Goal: Find specific page/section: Find specific page/section

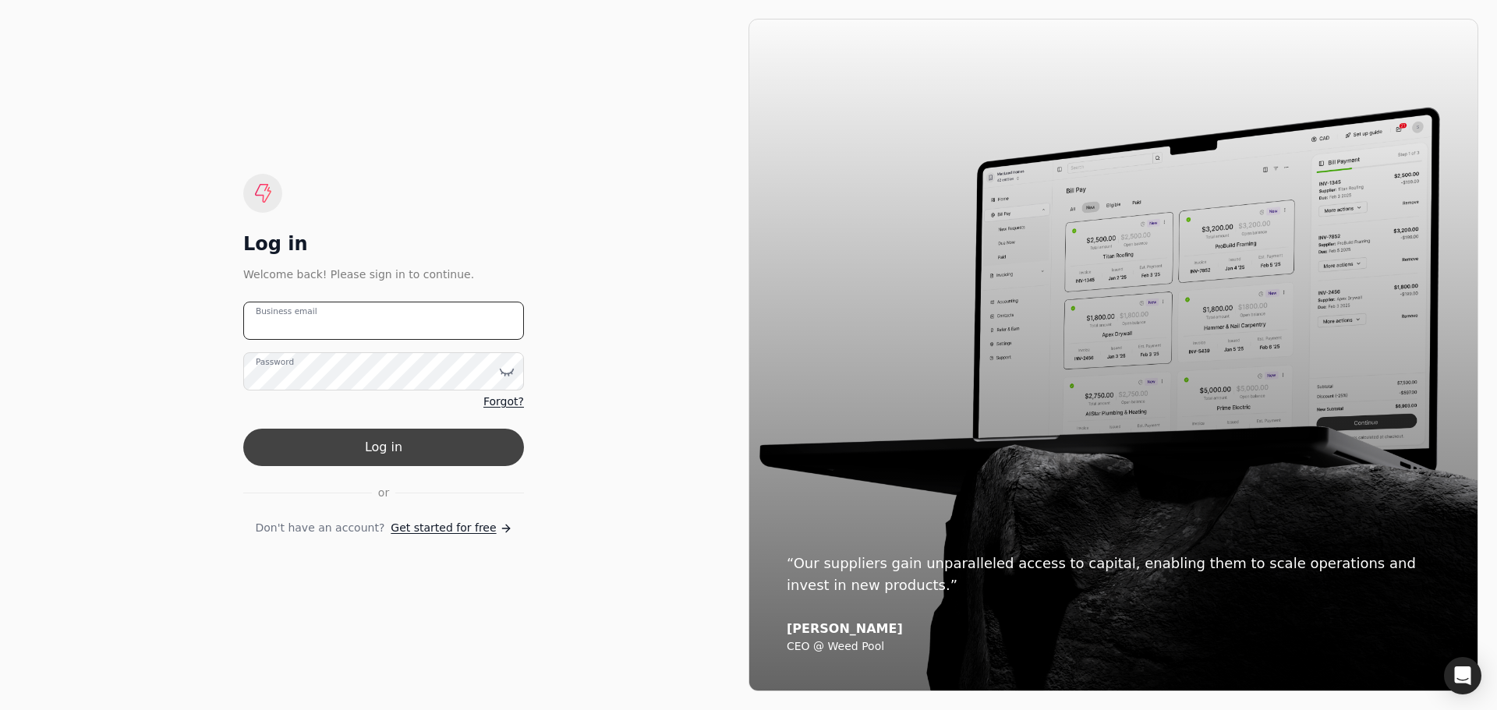
type email "[EMAIL_ADDRESS][PERSON_NAME][DOMAIN_NAME]"
click at [398, 450] on button "Log in" at bounding box center [383, 447] width 281 height 37
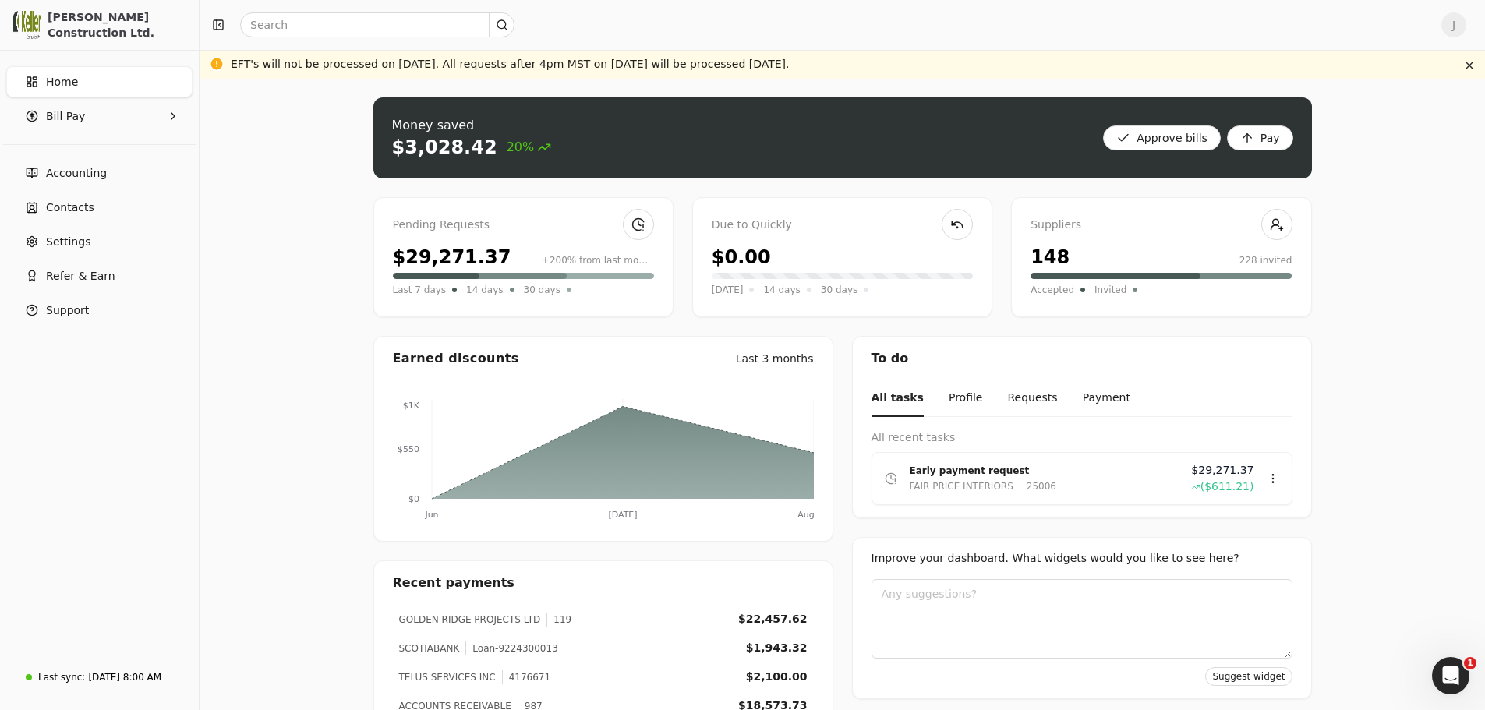
click at [451, 256] on div "$29,271.37" at bounding box center [452, 257] width 119 height 28
click at [639, 221] on link at bounding box center [638, 224] width 31 height 31
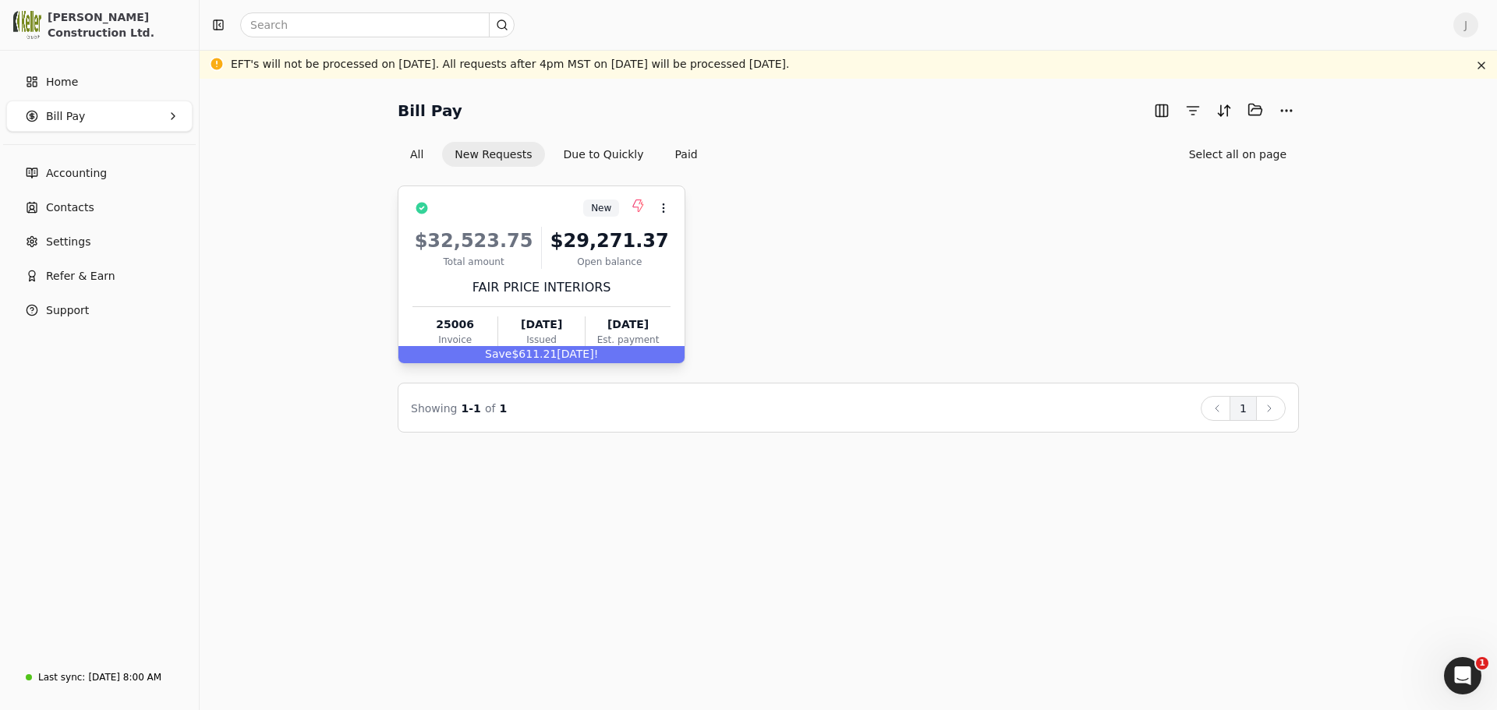
click at [500, 260] on div "Total amount" at bounding box center [473, 262] width 122 height 14
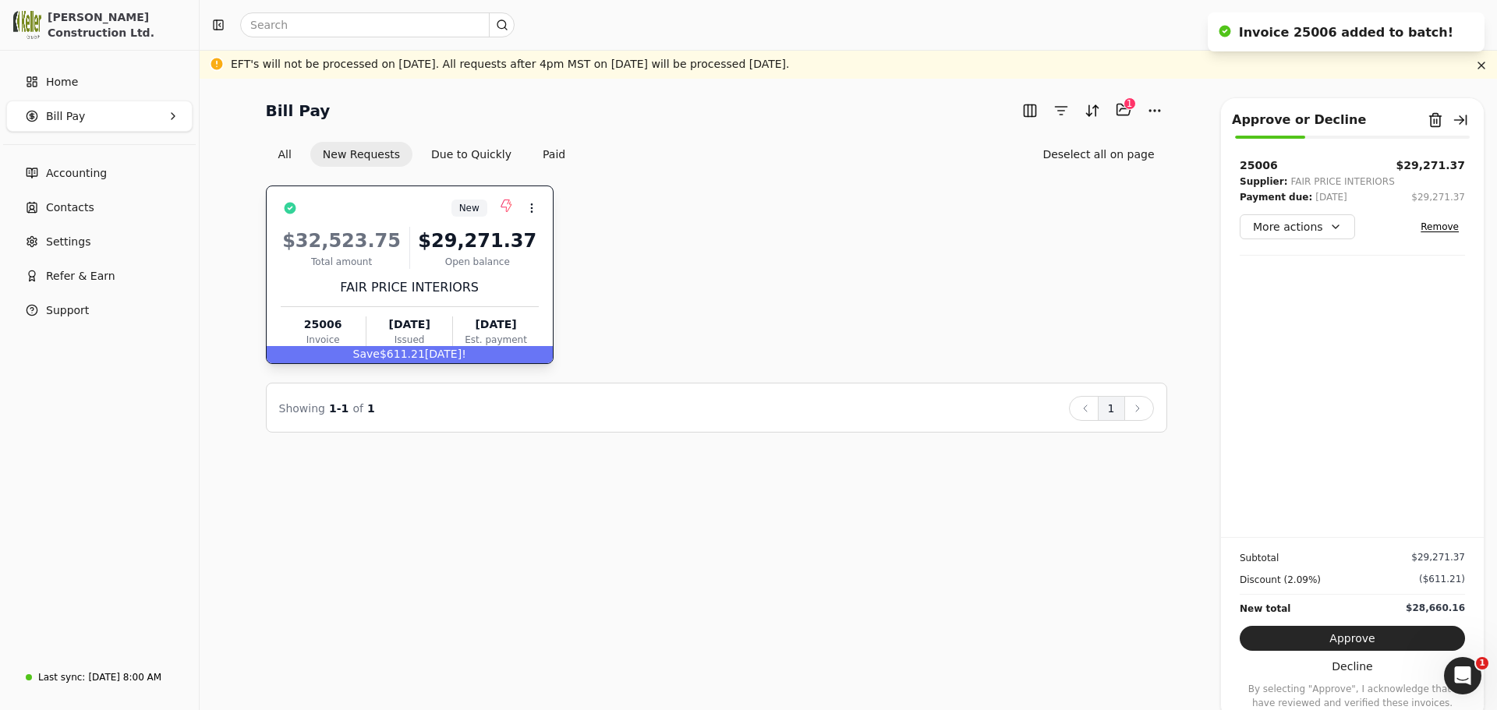
click at [229, 246] on div "Bill Pay Selected items: 1 1 All New Requests Due to Quickly Paid Deselect all …" at bounding box center [848, 264] width 1260 height 335
click at [80, 90] on link "Home" at bounding box center [99, 81] width 186 height 31
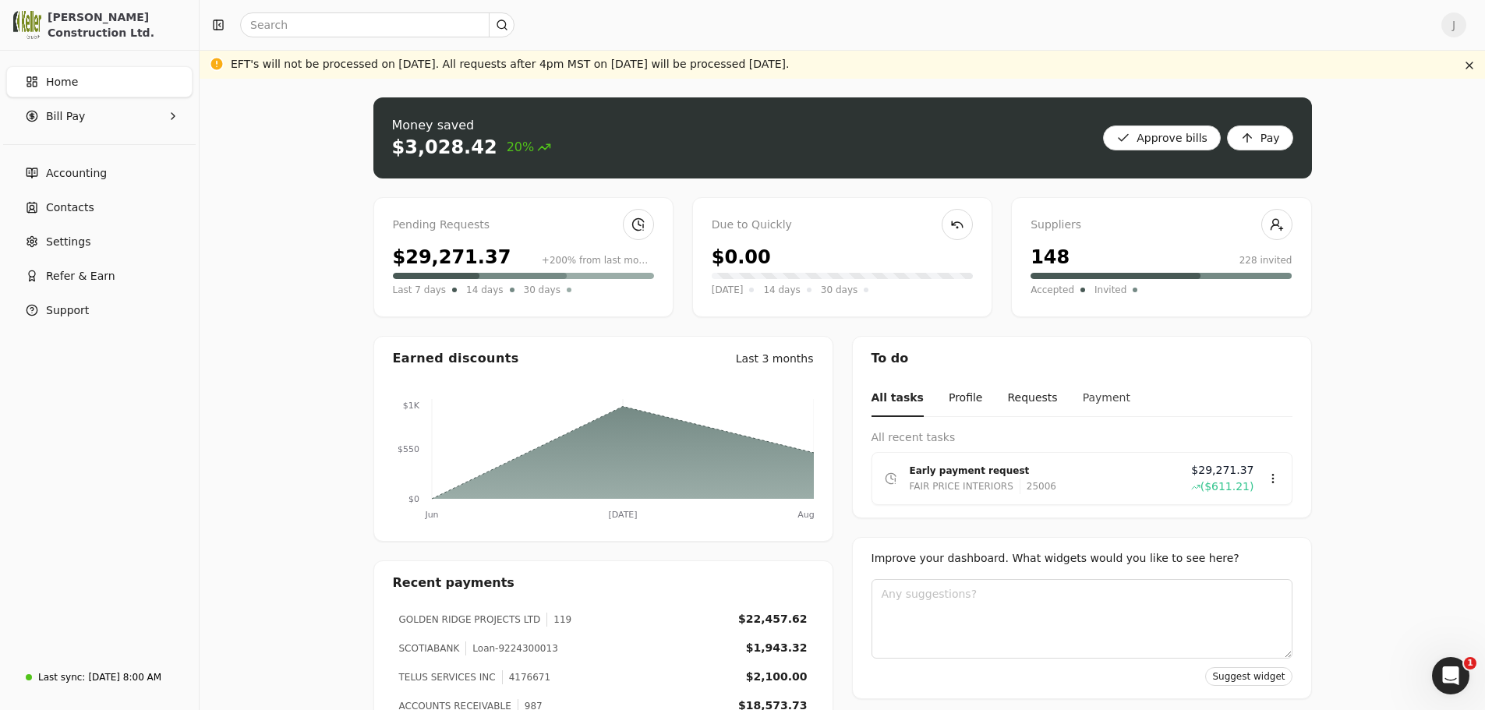
click at [1083, 397] on button "Payment" at bounding box center [1107, 398] width 48 height 37
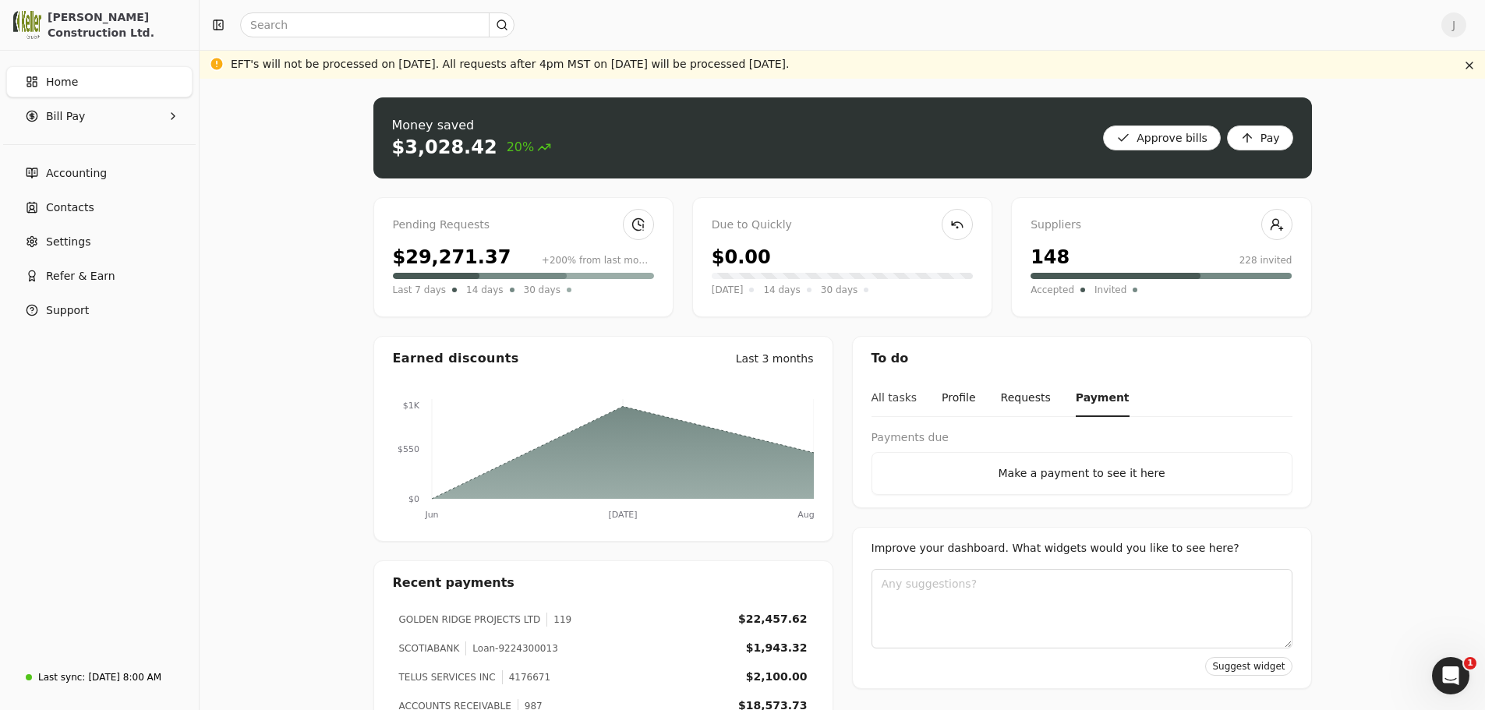
click at [902, 399] on button "All tasks" at bounding box center [895, 398] width 46 height 37
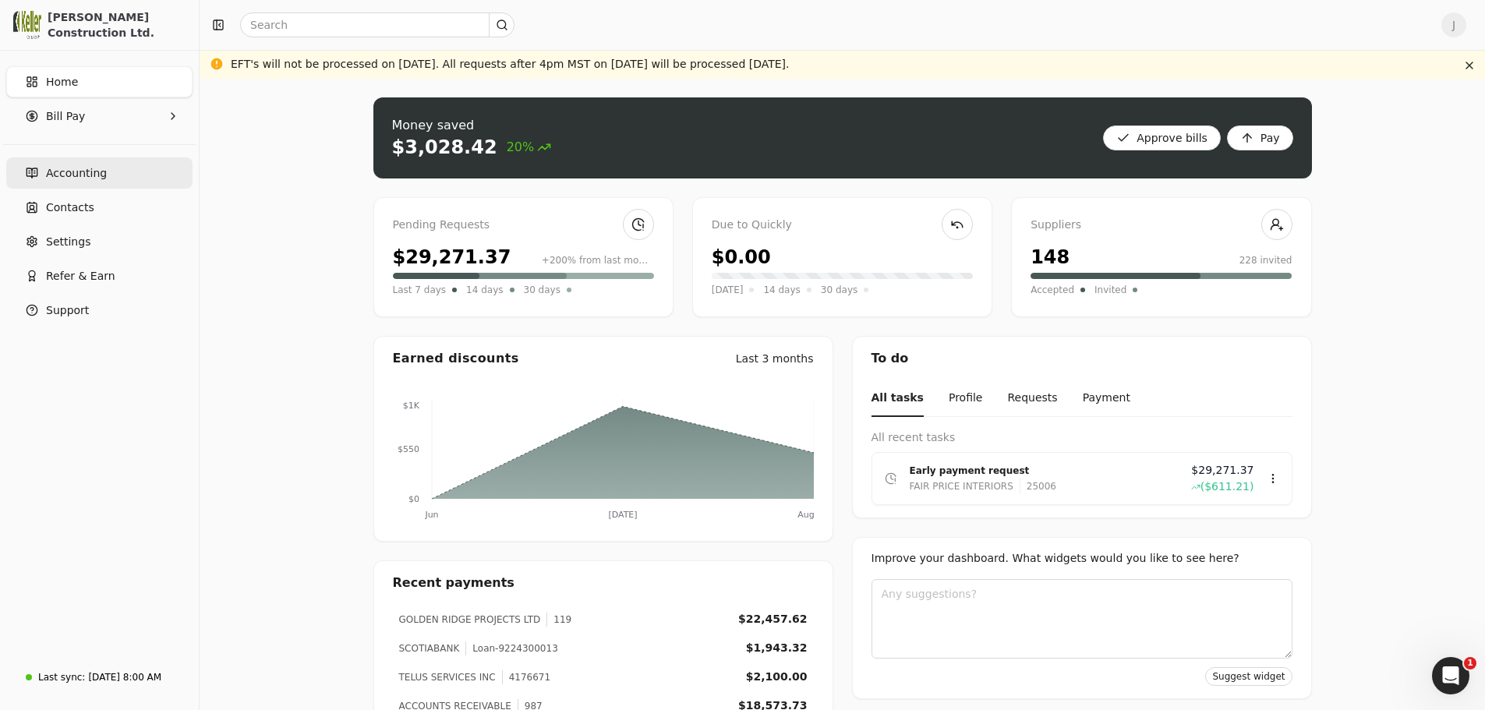
click at [75, 172] on span "Accounting" at bounding box center [76, 173] width 61 height 16
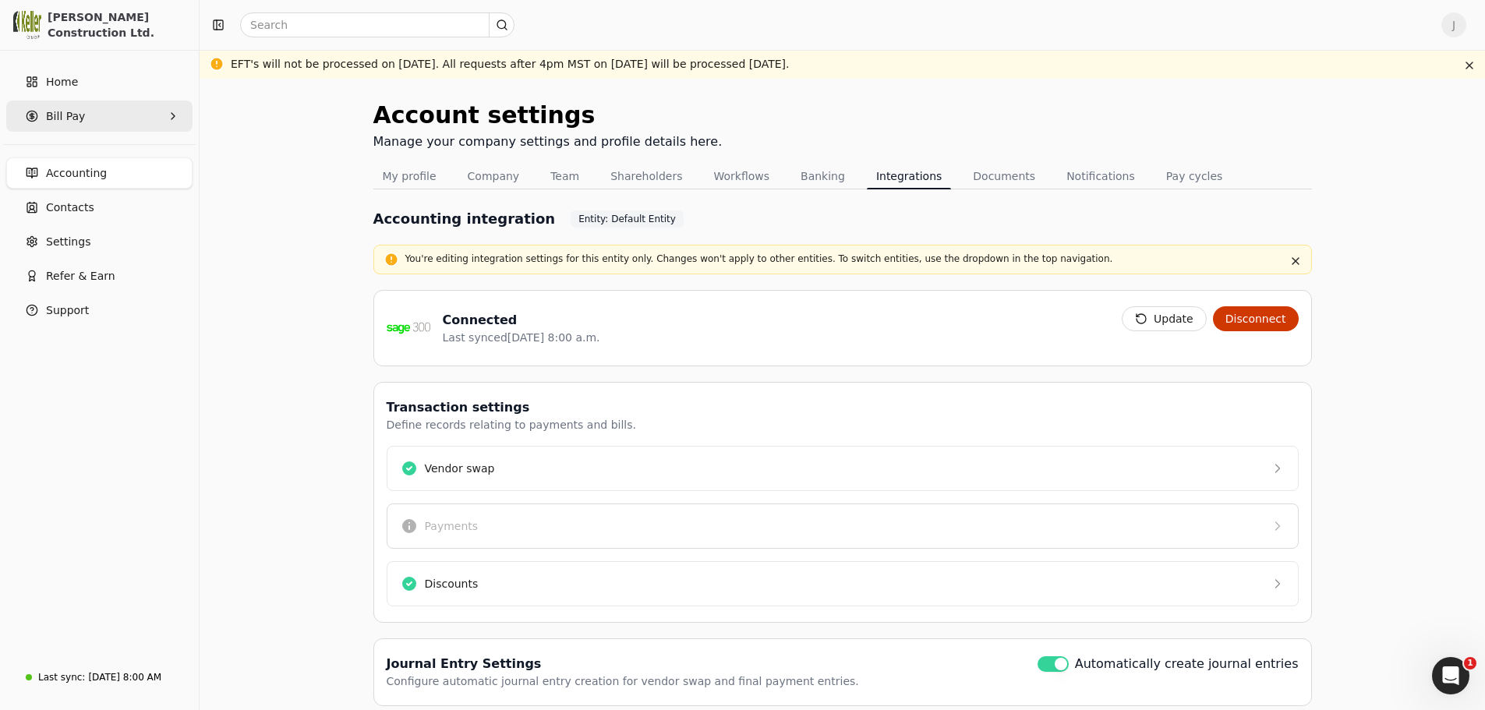
click at [107, 121] on Pay "Bill Pay" at bounding box center [99, 116] width 186 height 31
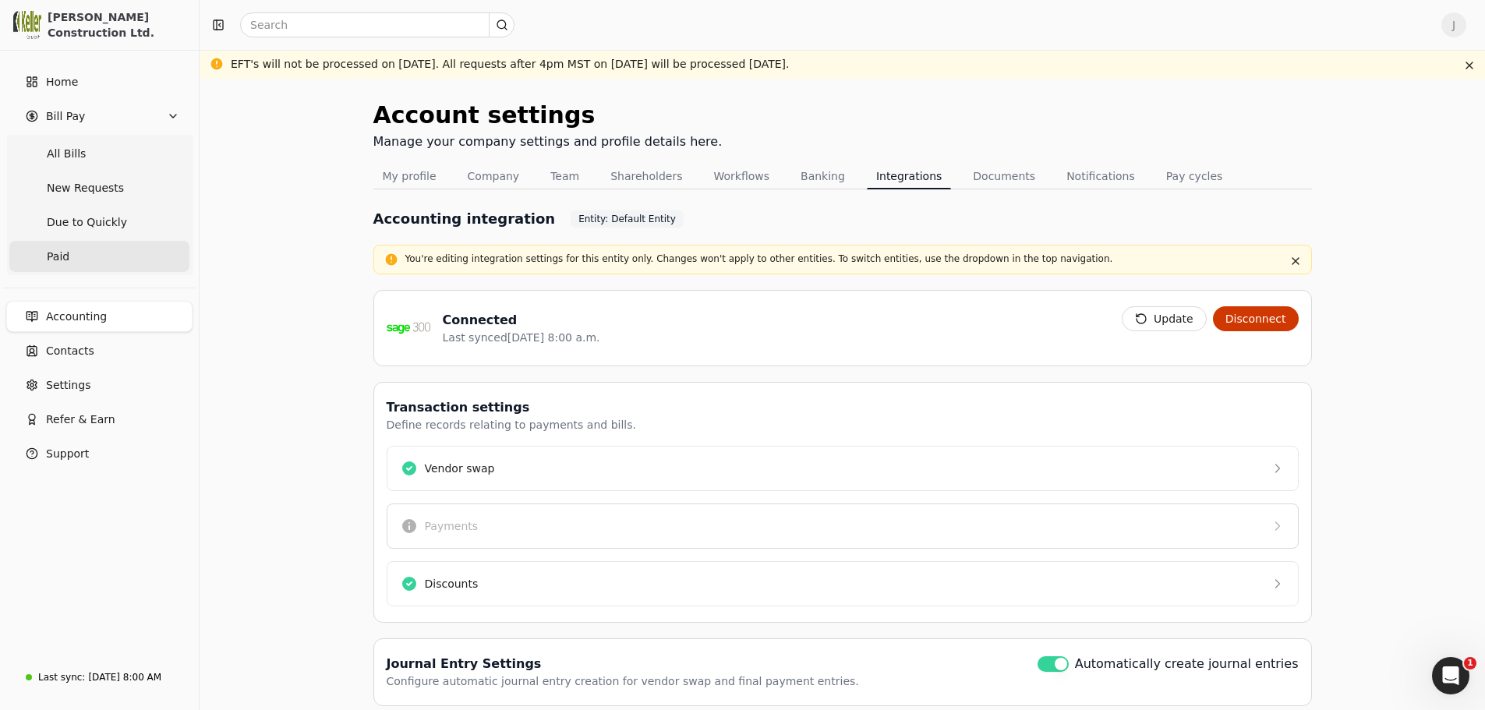
click at [89, 264] on link "Paid" at bounding box center [99, 256] width 180 height 31
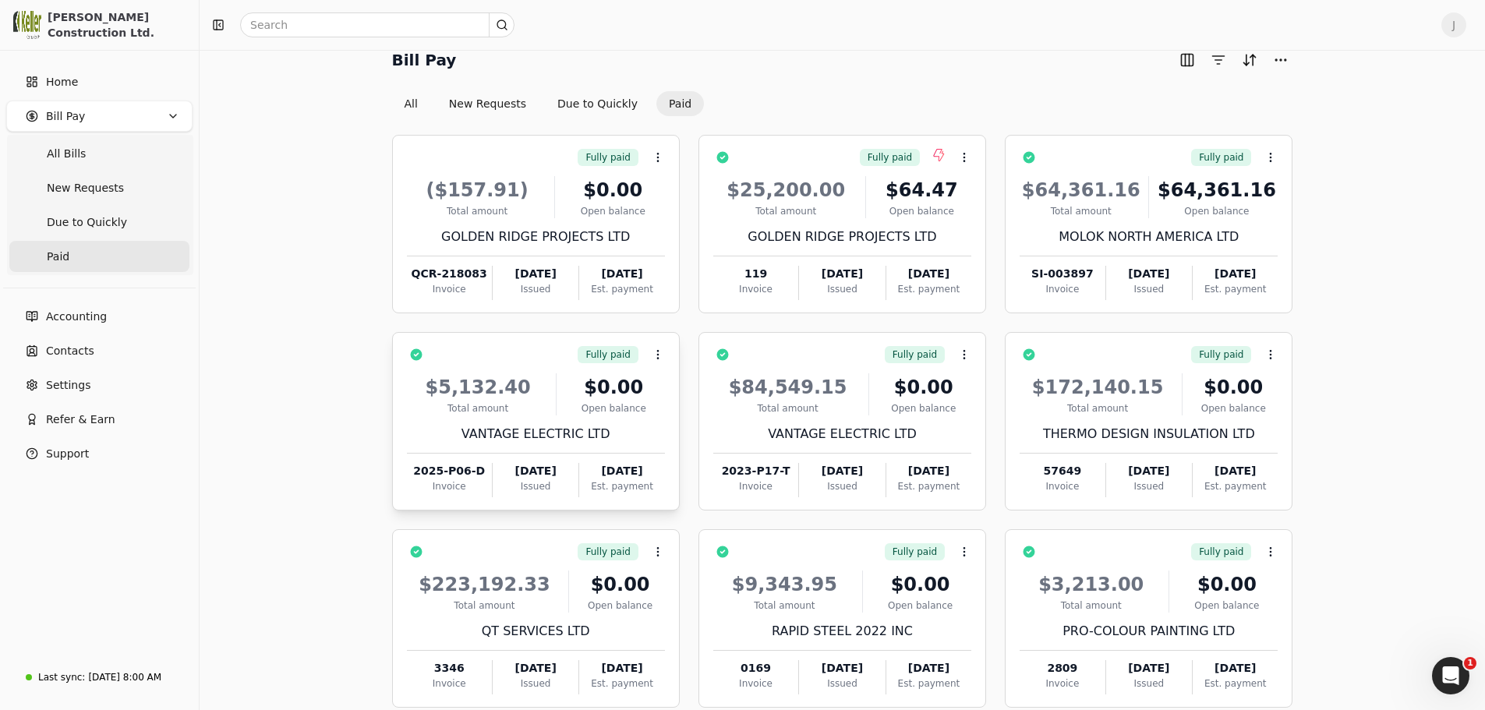
scroll to position [135, 0]
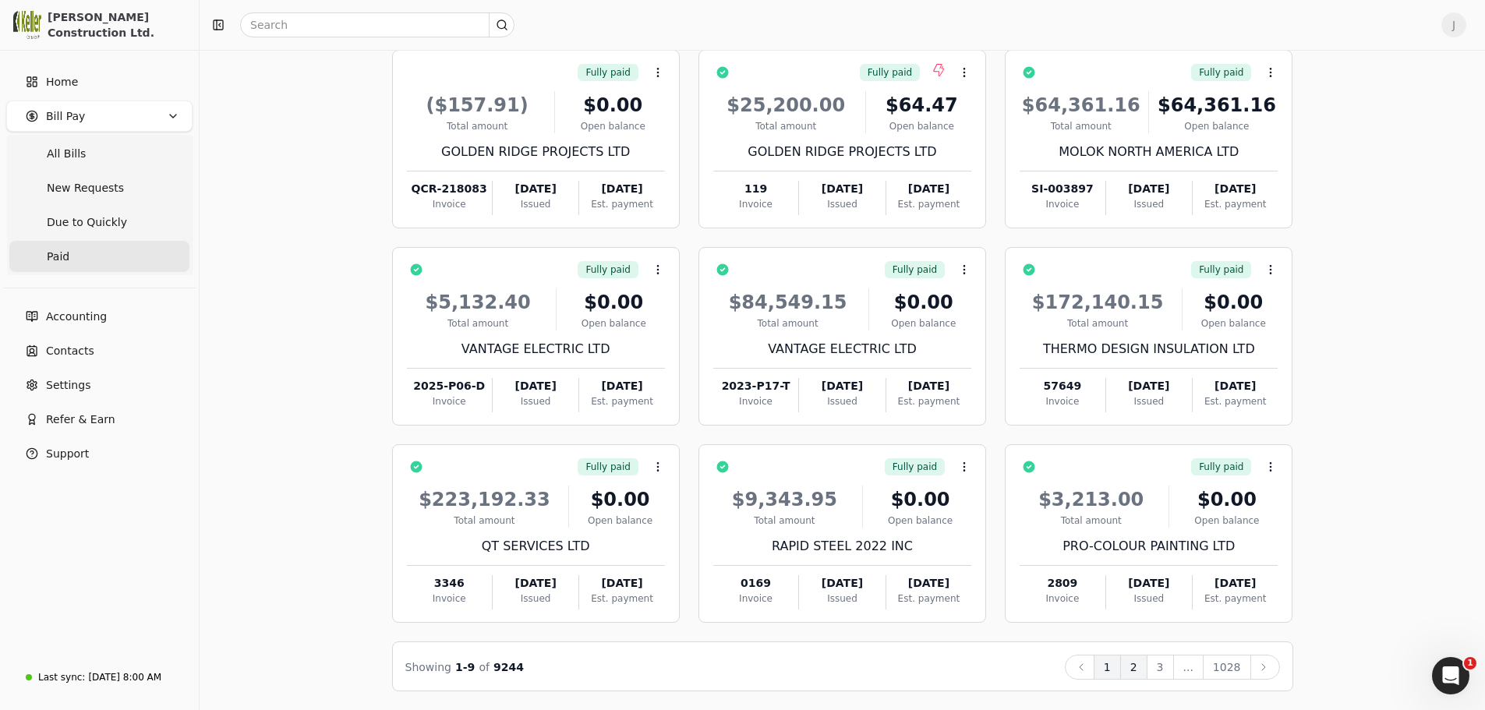
click at [1148, 669] on button "2" at bounding box center [1133, 667] width 27 height 25
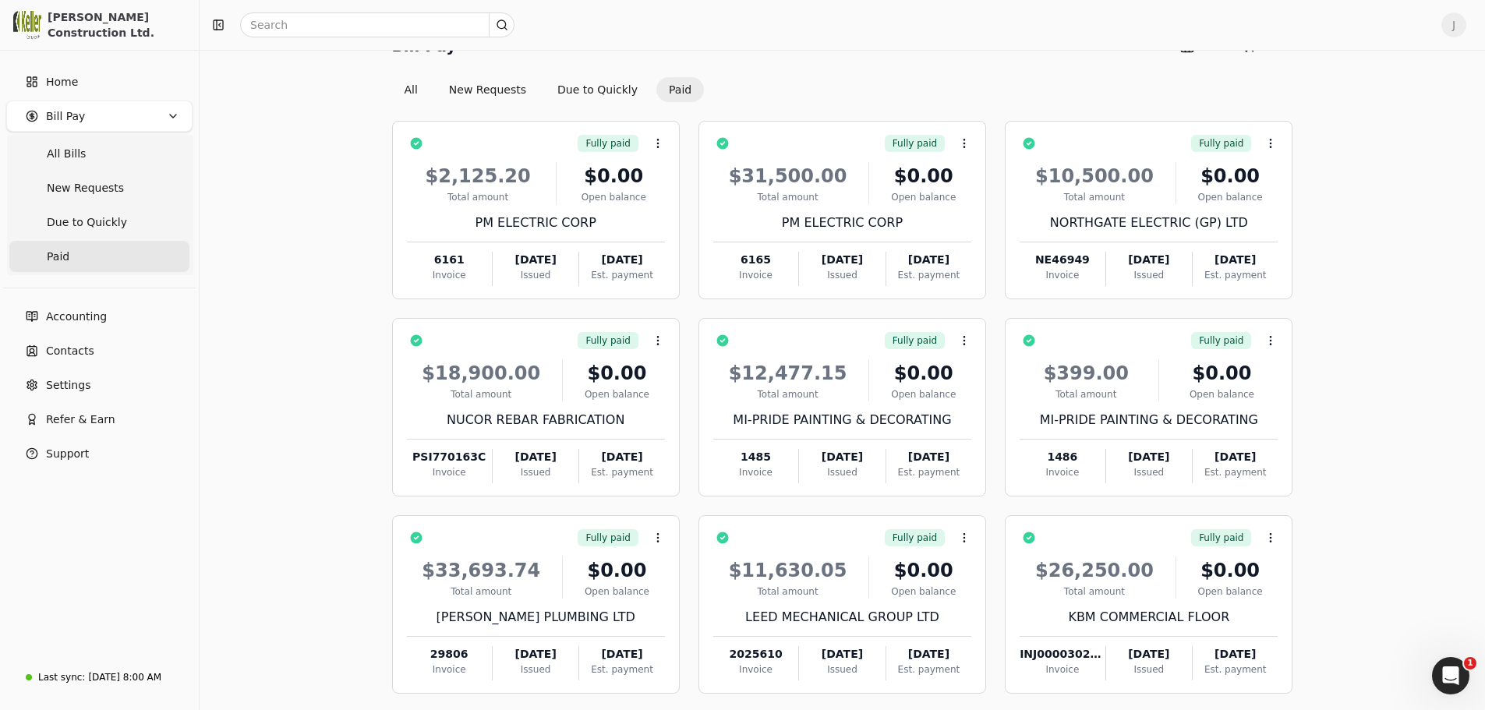
scroll to position [0, 0]
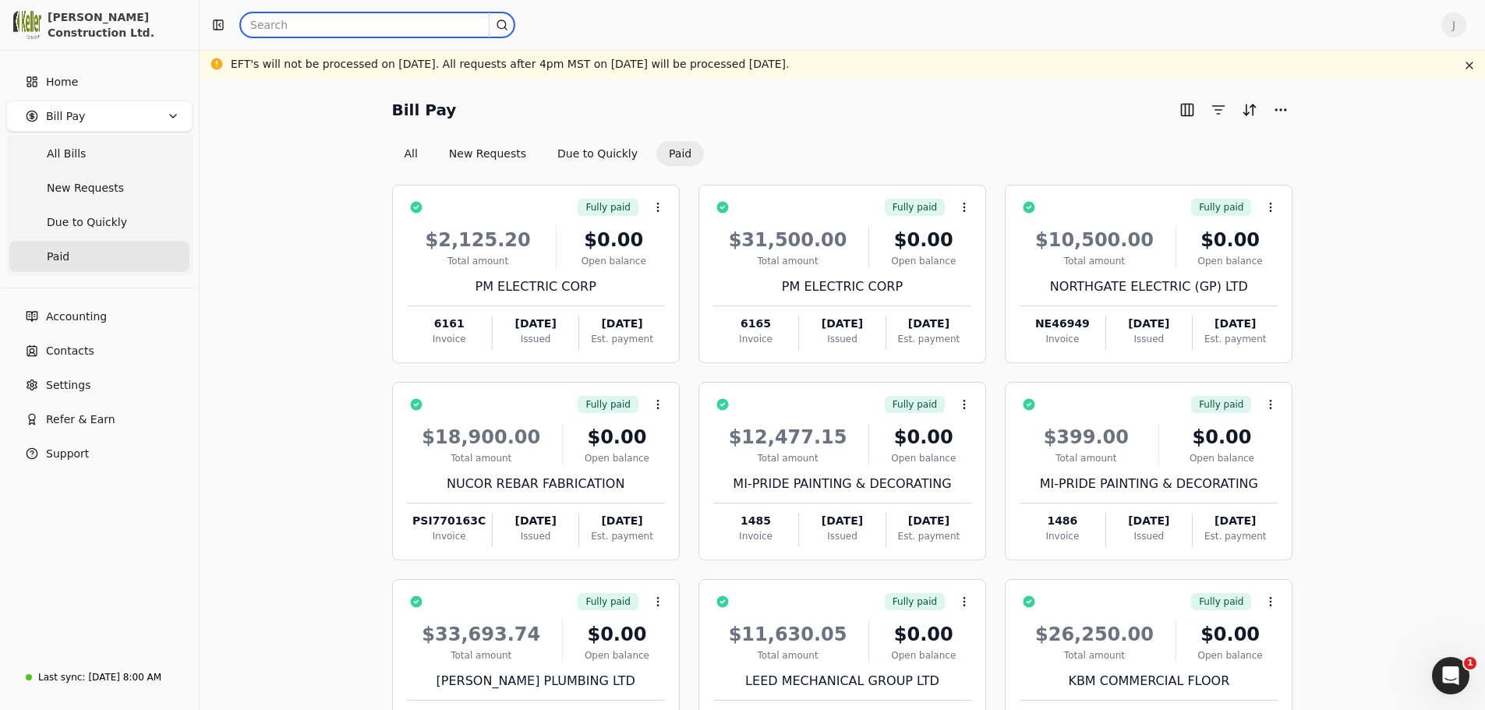
click at [383, 34] on input "text" at bounding box center [377, 24] width 274 height 25
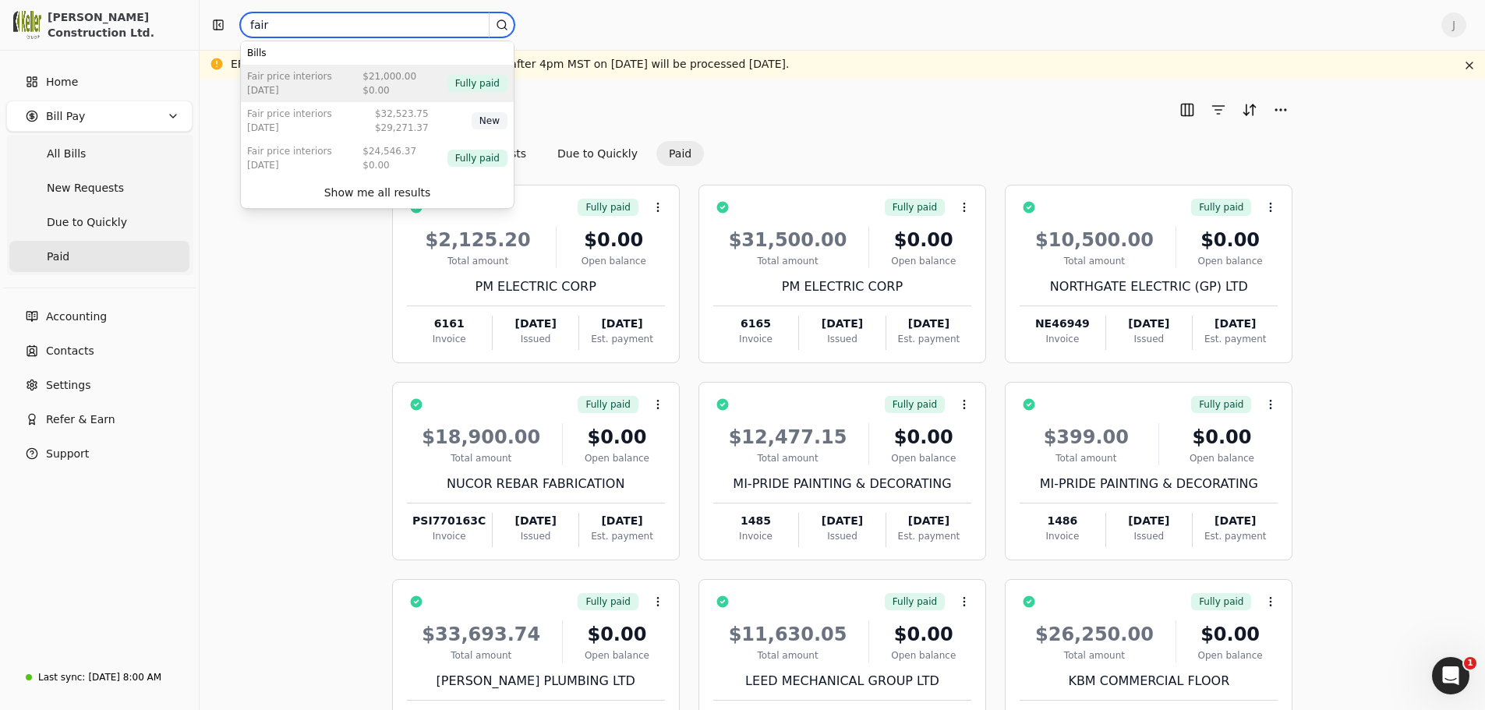
type input "fair"
click at [392, 90] on div "$0.00" at bounding box center [390, 90] width 54 height 14
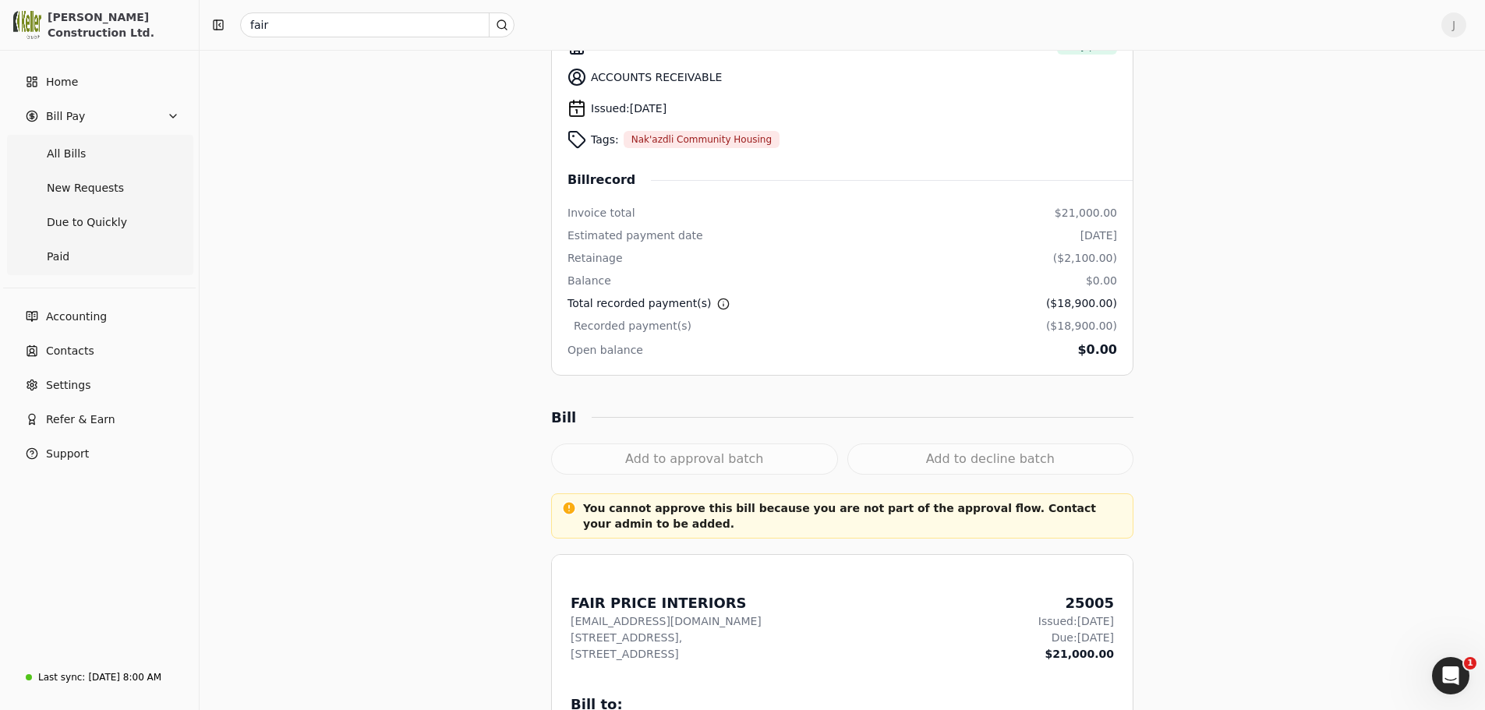
scroll to position [194, 0]
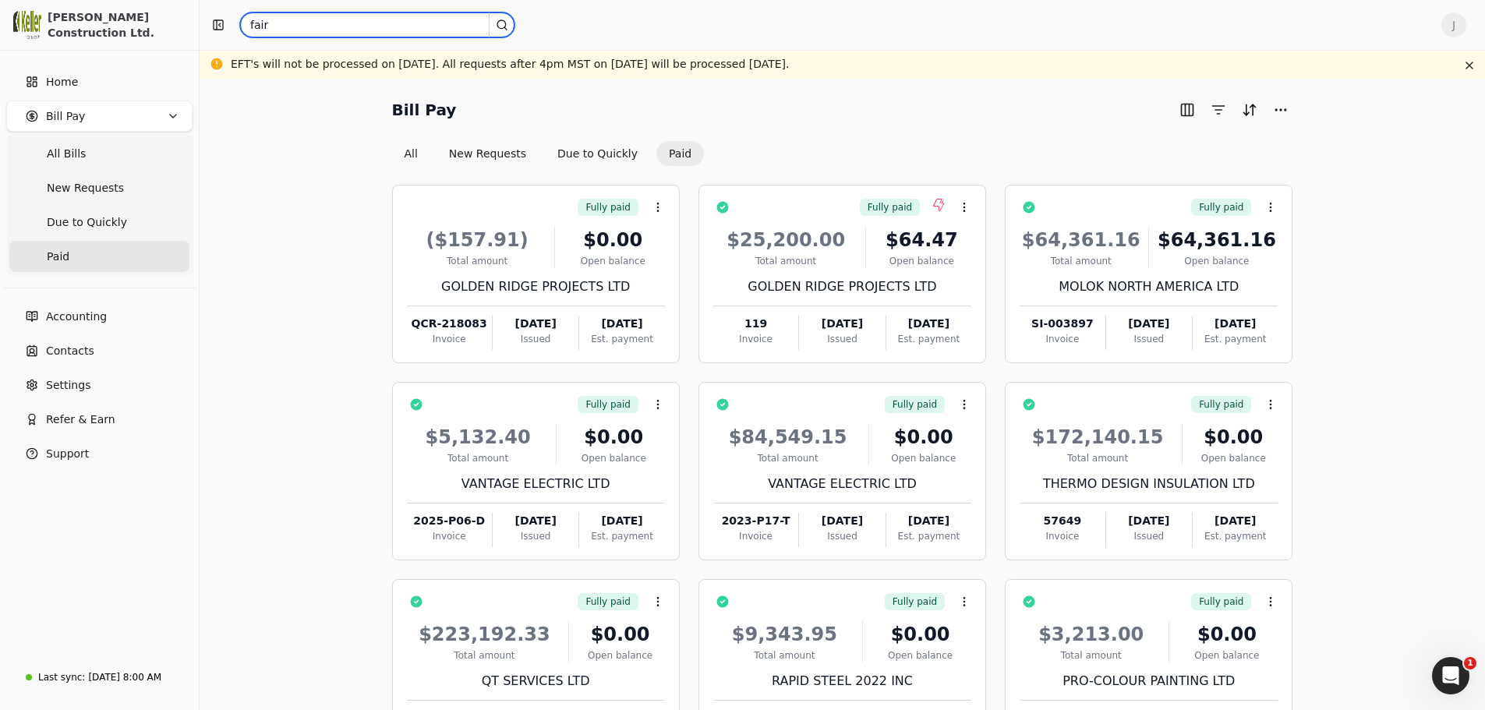
click at [370, 27] on input "fair" at bounding box center [377, 24] width 274 height 25
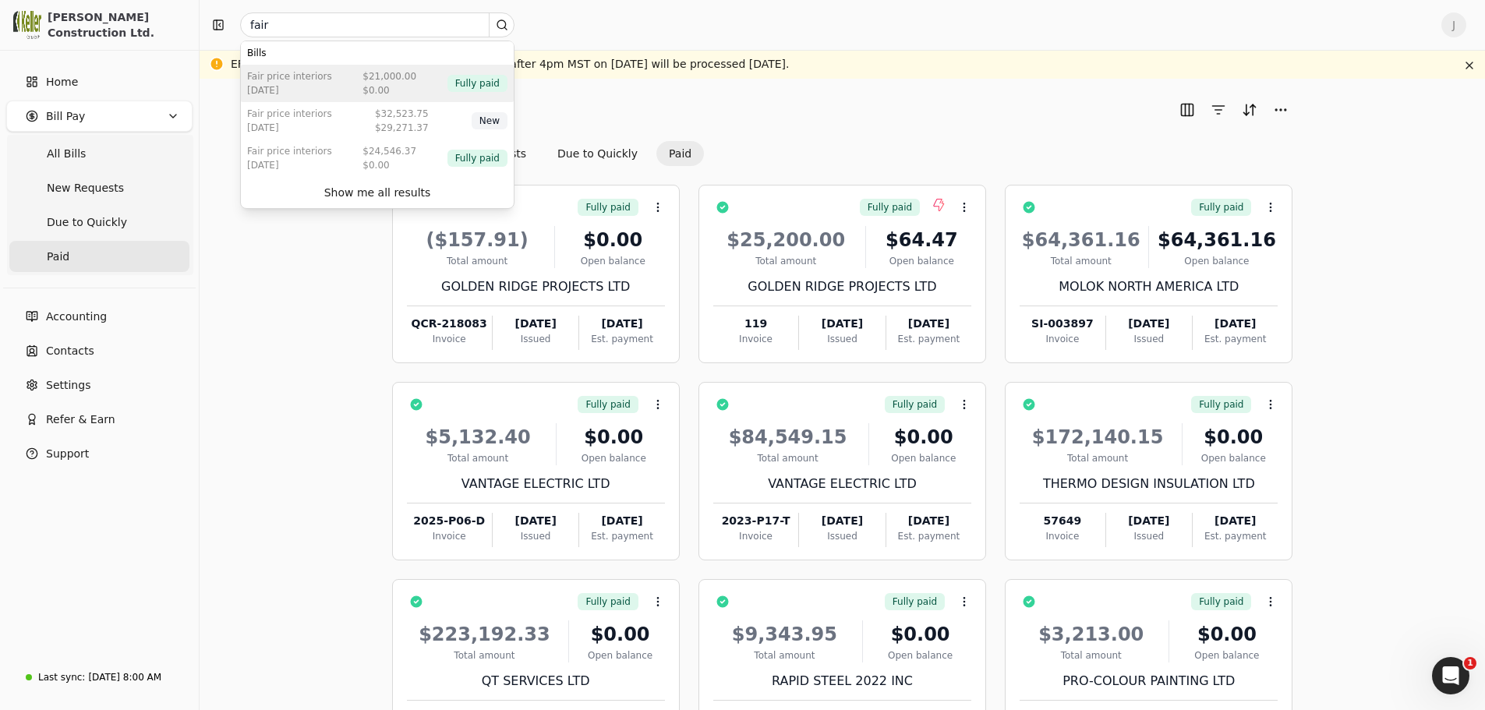
click at [387, 83] on div "$0.00" at bounding box center [390, 90] width 54 height 14
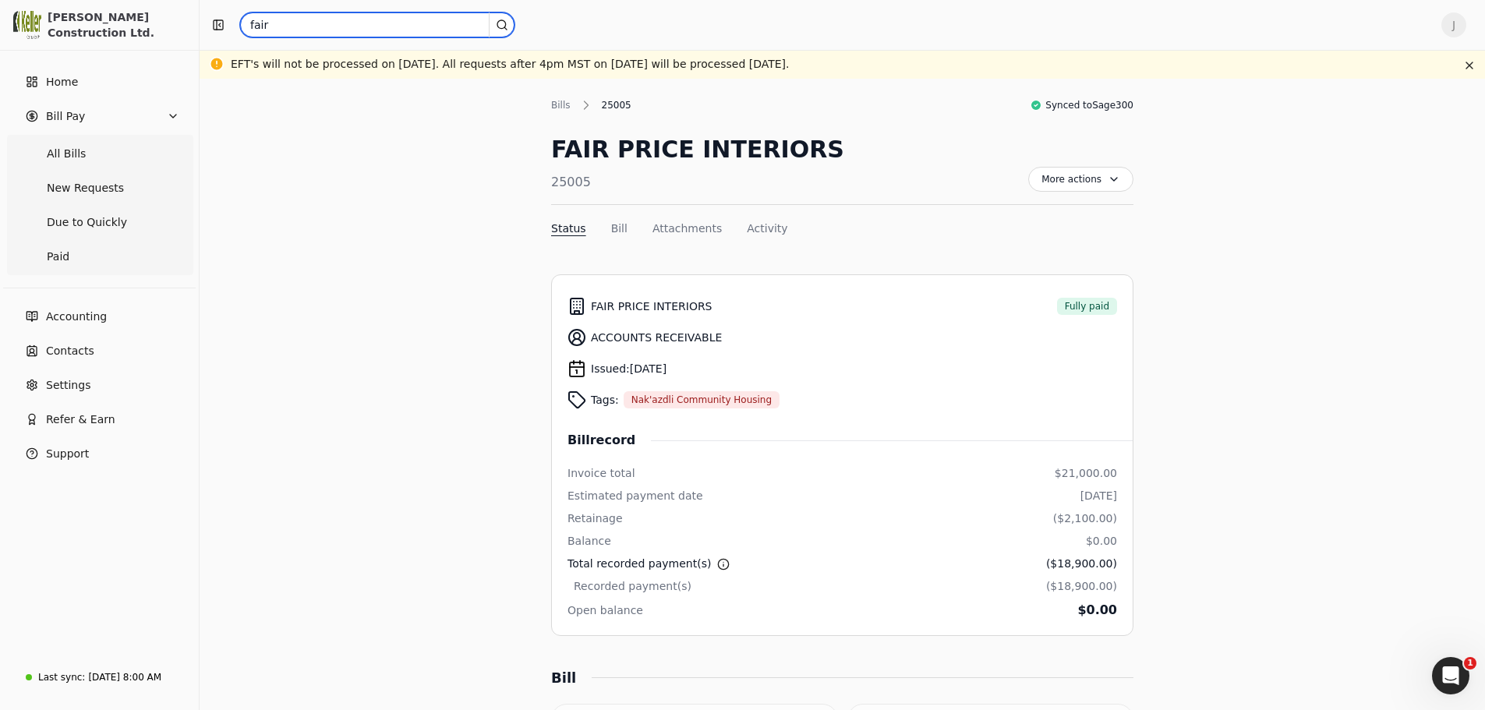
click at [359, 12] on input "fair" at bounding box center [377, 24] width 274 height 25
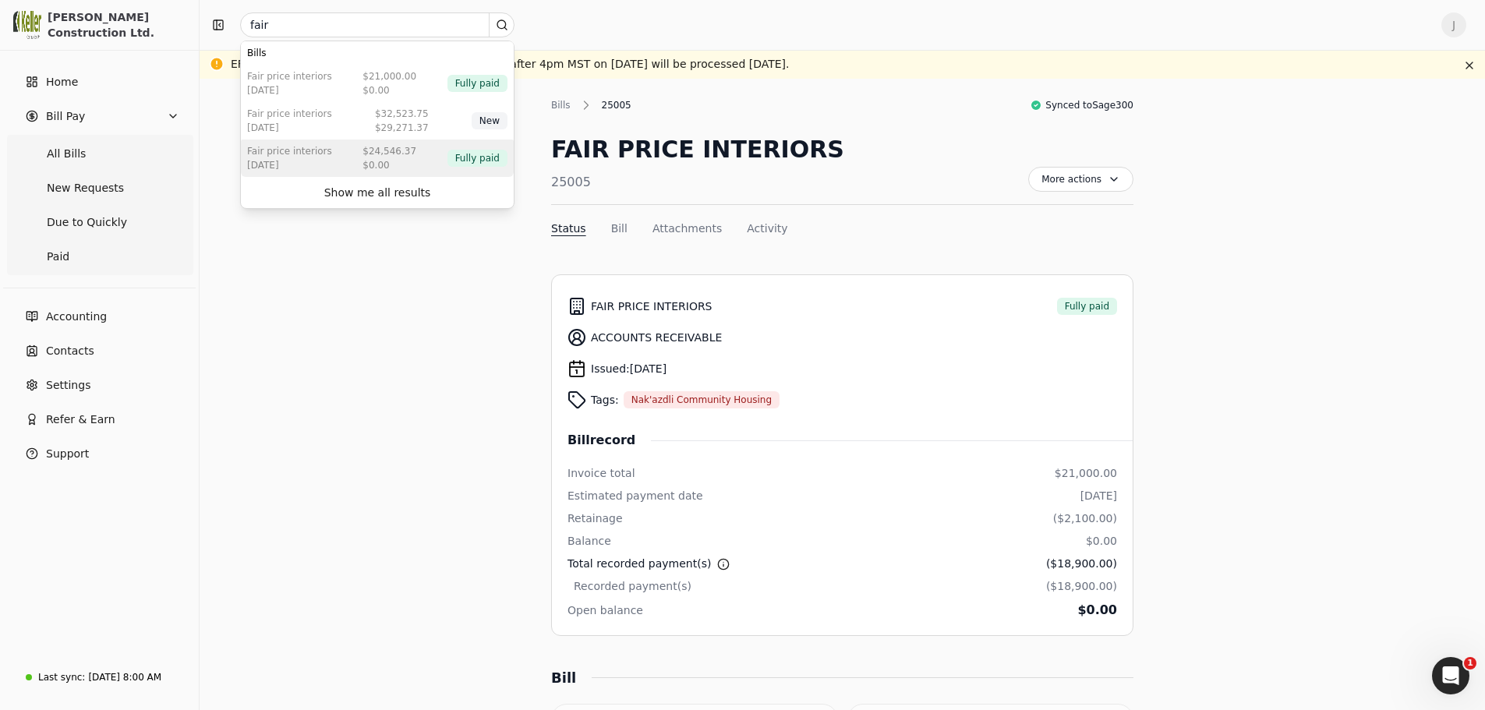
click at [343, 148] on div "FAIR PRICE INTERIORS [DATE] $24,546.37 $0.00 Fully paid" at bounding box center [377, 158] width 273 height 37
